Goal: Navigation & Orientation: Find specific page/section

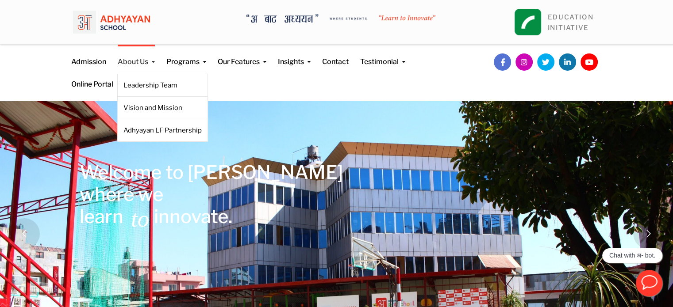
click at [146, 58] on link "About Us" at bounding box center [136, 56] width 37 height 23
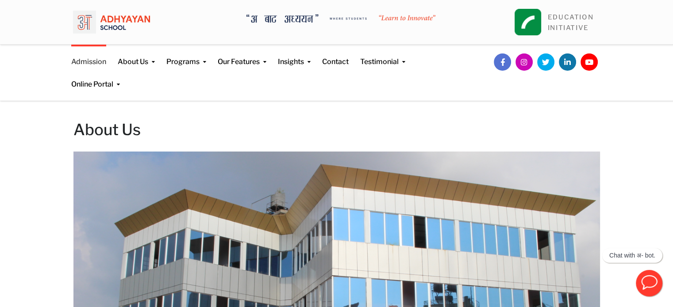
click at [95, 63] on link "Admission" at bounding box center [88, 56] width 35 height 23
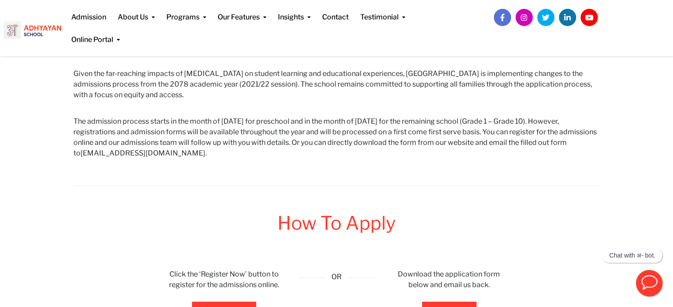
scroll to position [403, 0]
